Goal: Information Seeking & Learning: Learn about a topic

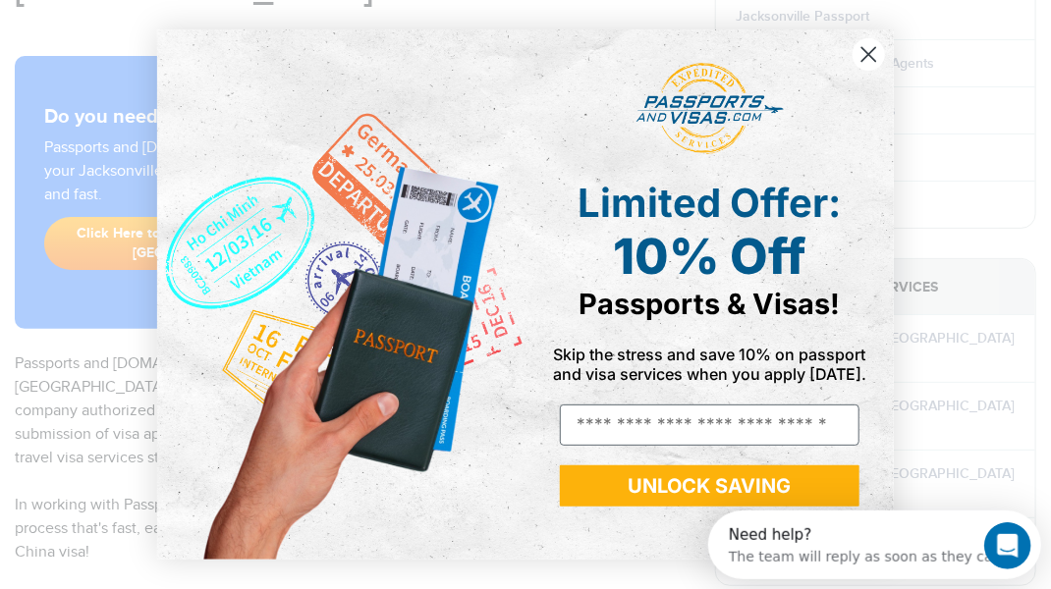
click at [864, 51] on icon "Close dialog" at bounding box center [869, 55] width 14 height 14
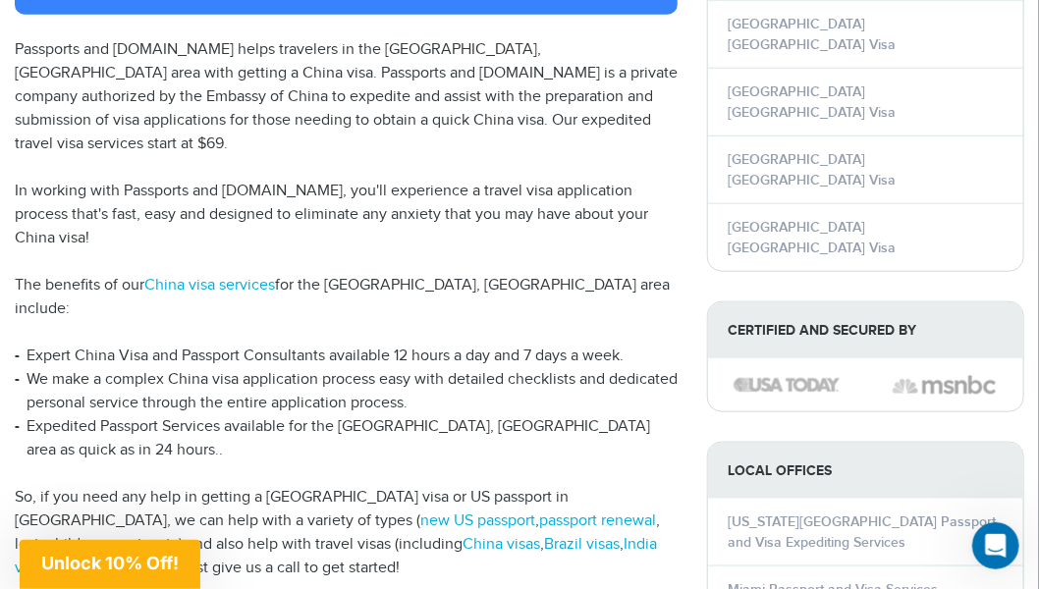
scroll to position [576, 0]
click at [780, 83] on link "Jacksonville China Visa" at bounding box center [812, 101] width 168 height 37
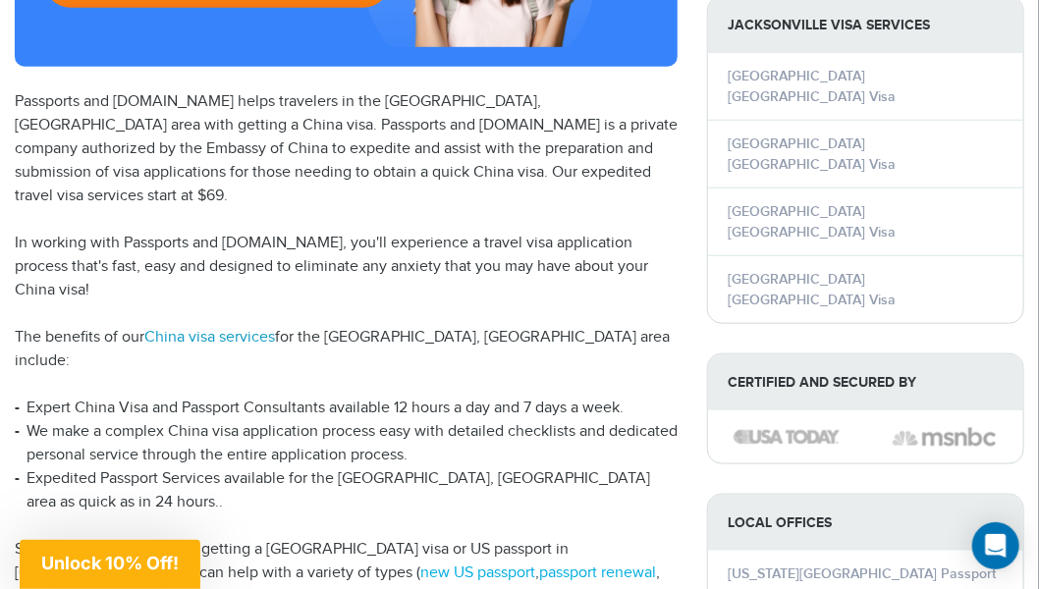
click at [255, 328] on link "China visa services" at bounding box center [209, 337] width 131 height 19
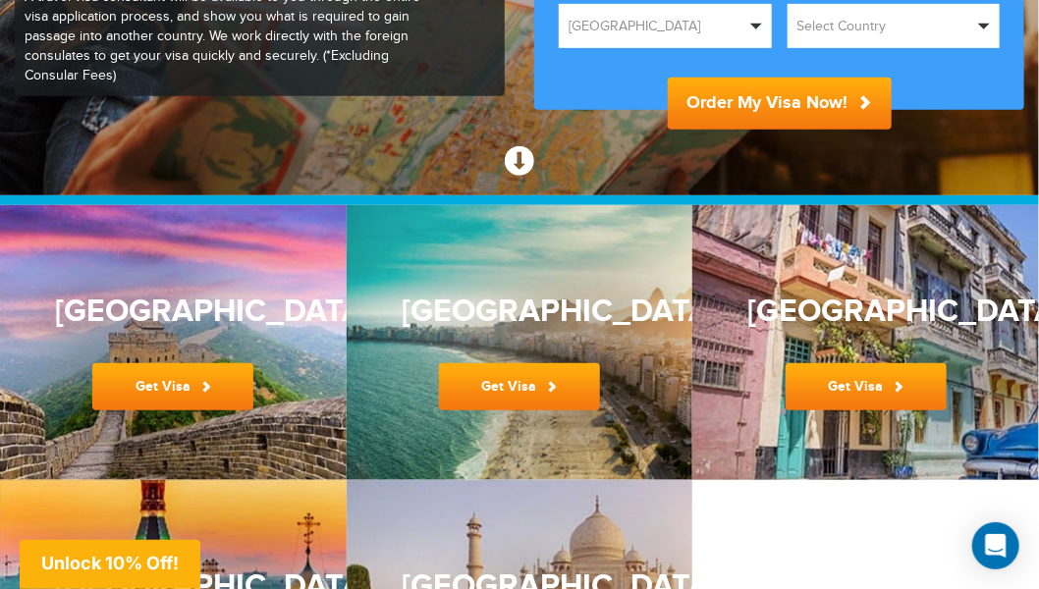
scroll to position [366, 0]
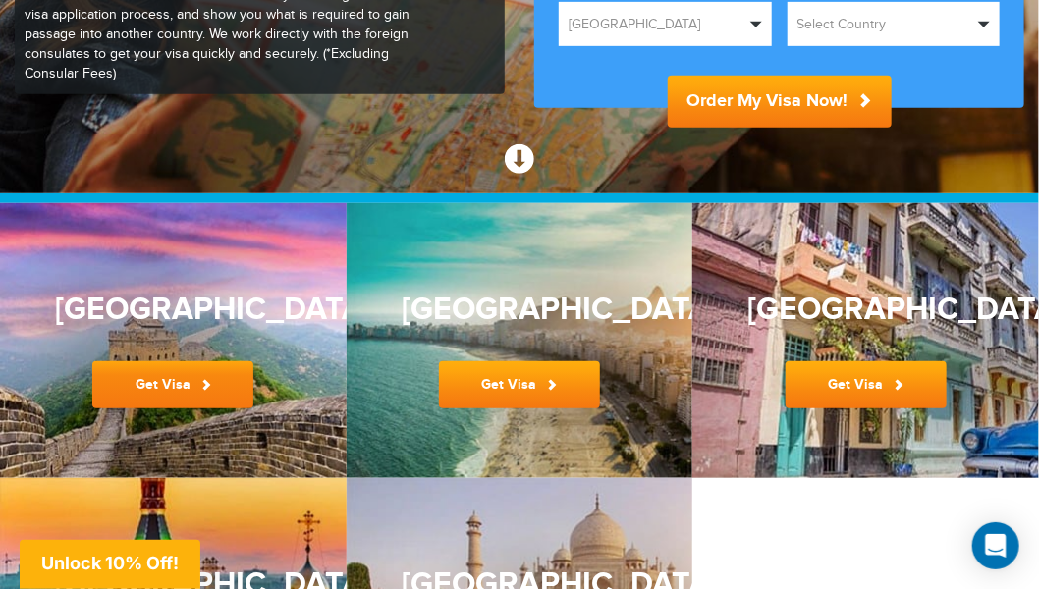
click at [205, 382] on span at bounding box center [205, 384] width 11 height 11
